Goal: Information Seeking & Learning: Learn about a topic

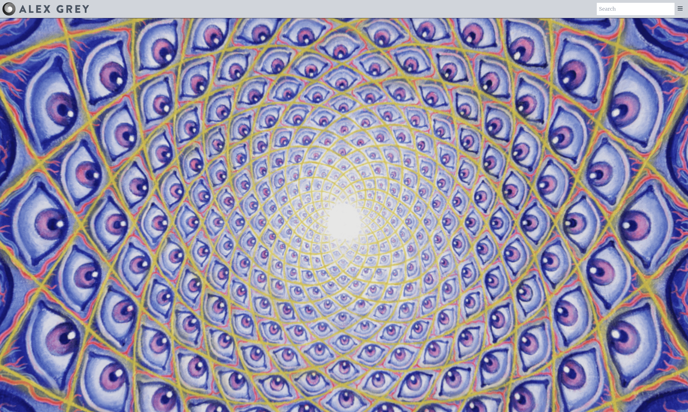
click at [679, 9] on icon at bounding box center [680, 8] width 7 height 7
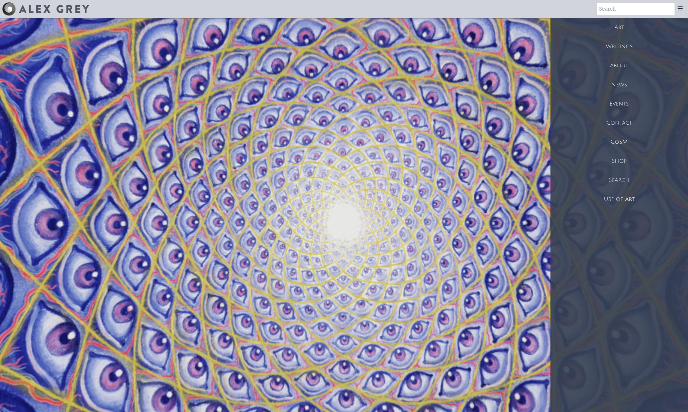
click at [622, 199] on div "Use of Art" at bounding box center [620, 199] width 138 height 19
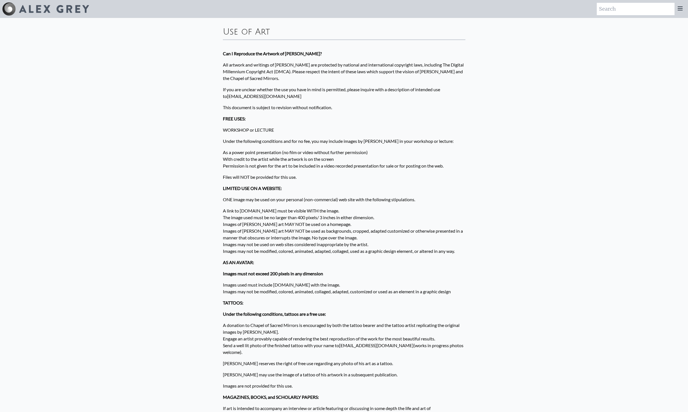
click at [679, 8] on icon at bounding box center [680, 8] width 7 height 7
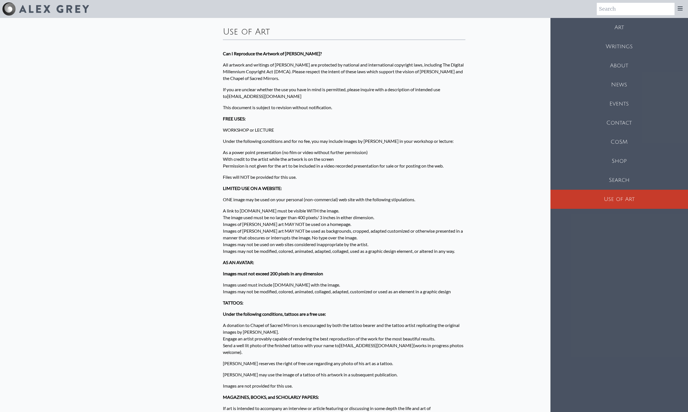
click at [619, 84] on div "News" at bounding box center [620, 84] width 138 height 19
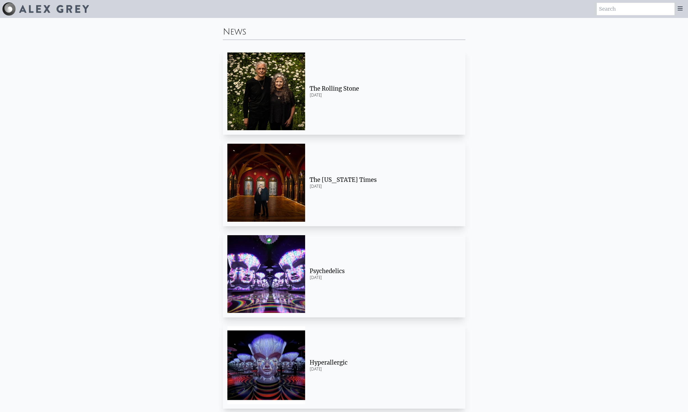
click at [681, 7] on icon at bounding box center [680, 8] width 7 height 7
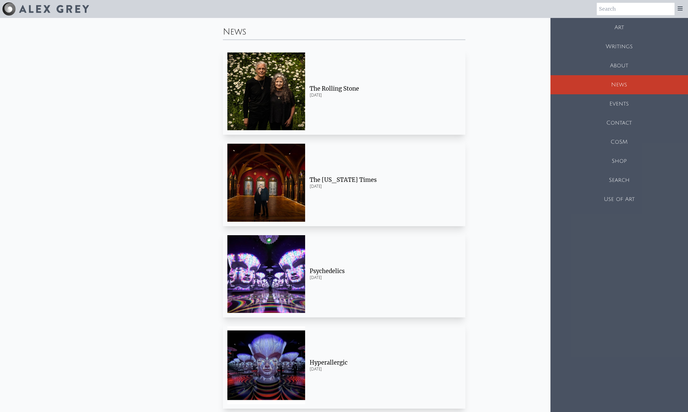
click at [621, 27] on div "Art" at bounding box center [620, 27] width 138 height 19
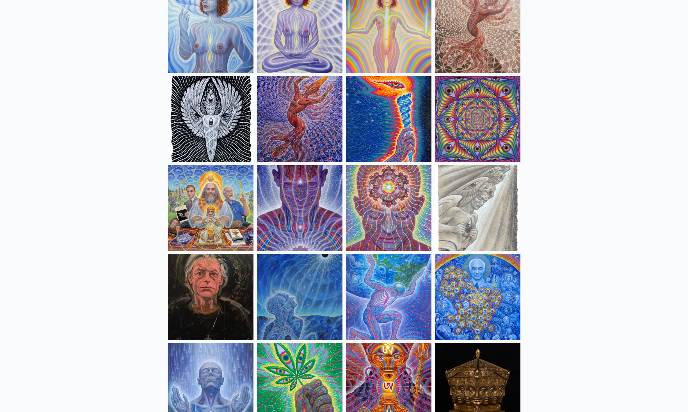
scroll to position [521, 0]
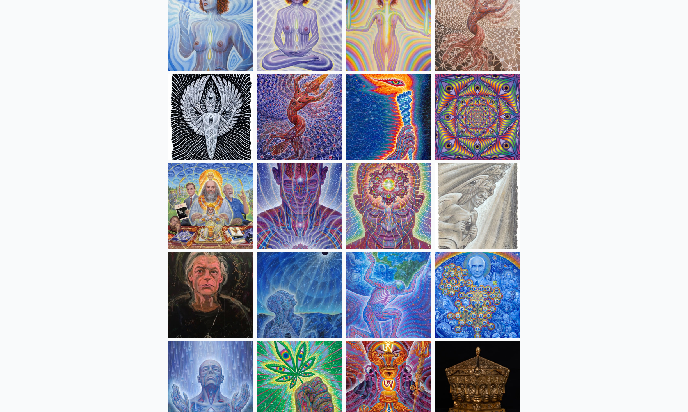
click at [409, 234] on img at bounding box center [389, 206] width 86 height 86
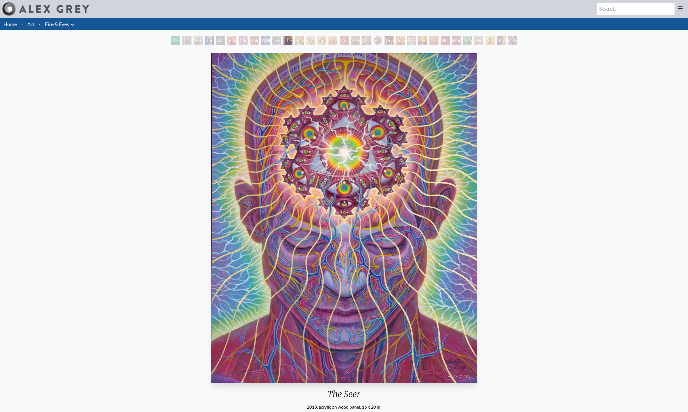
click at [298, 42] on div "Seraphic Transport Docking on the Third Eye" at bounding box center [299, 40] width 9 height 9
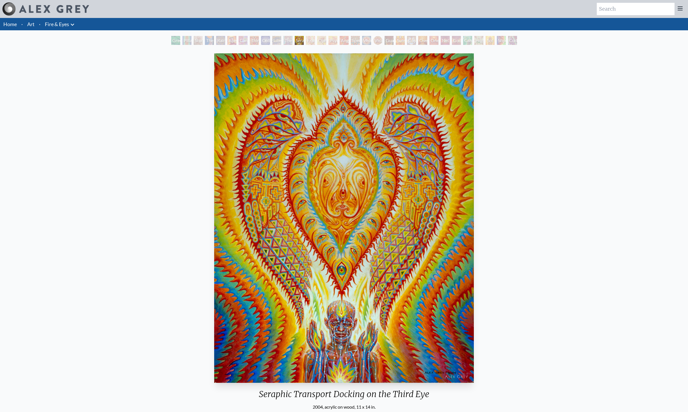
click at [311, 41] on div "Fractal Eyes" at bounding box center [310, 40] width 9 height 9
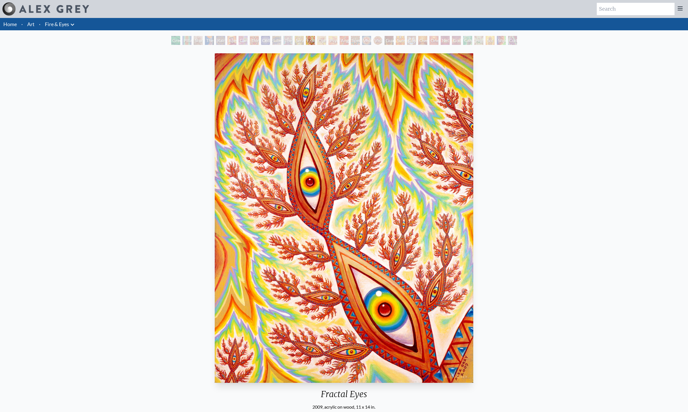
click at [492, 215] on div "Fractal Eyes 2009, acrylic on wood, 11 x 14 in. Visit the CoSM Shop" at bounding box center [343, 251] width 679 height 400
